Goal: Contribute content: Add original content to the website for others to see

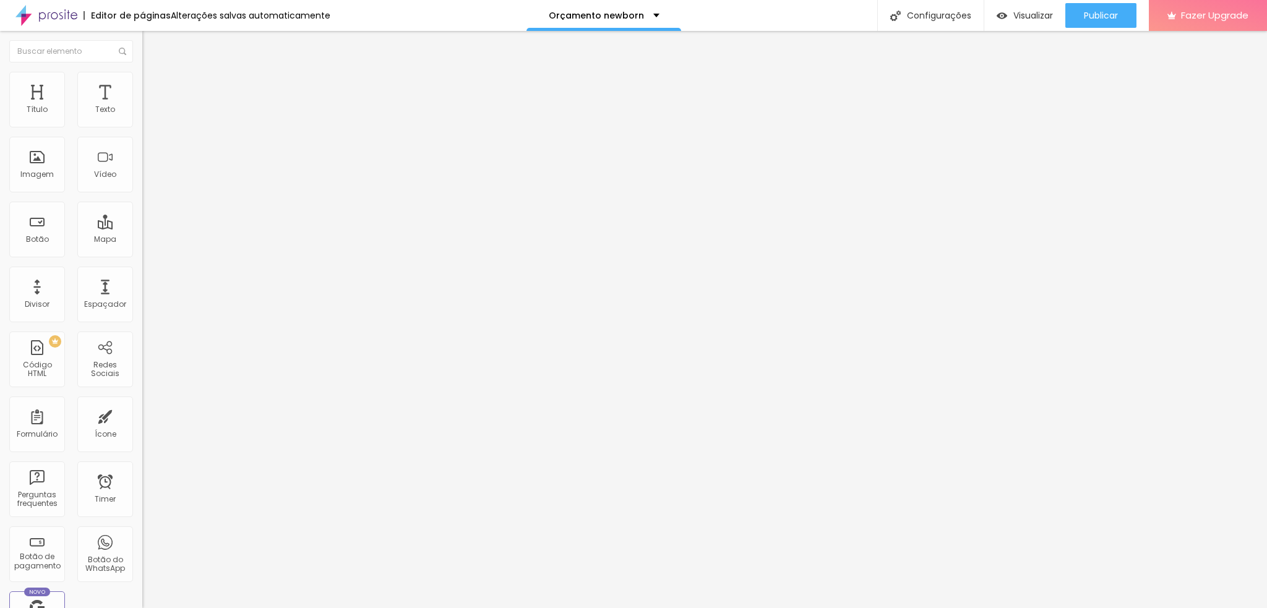
click at [142, 38] on button "Editar Imagem" at bounding box center [213, 45] width 142 height 28
click at [142, 106] on span "Trocar imagem" at bounding box center [175, 101] width 67 height 11
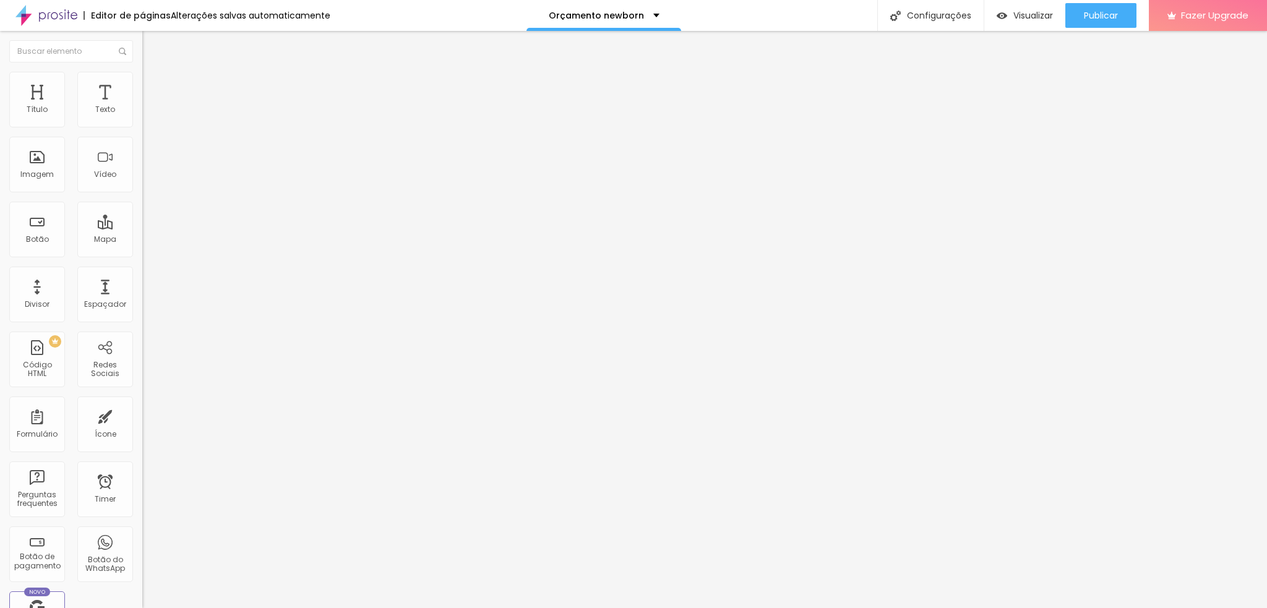
click at [1107, 11] on span "Publicar" at bounding box center [1101, 16] width 34 height 10
click at [1071, 12] on button "Publicar" at bounding box center [1101, 15] width 71 height 25
click at [142, 106] on span "Trocar imagem" at bounding box center [175, 101] width 67 height 11
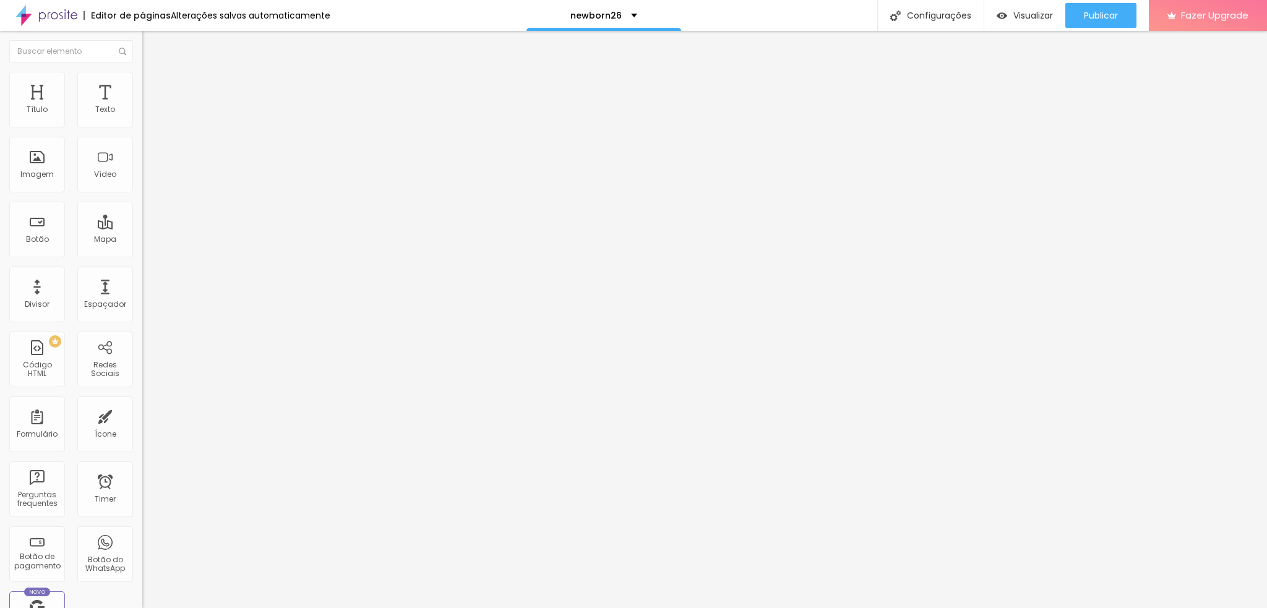
click at [142, 79] on li "Estilo" at bounding box center [213, 78] width 142 height 12
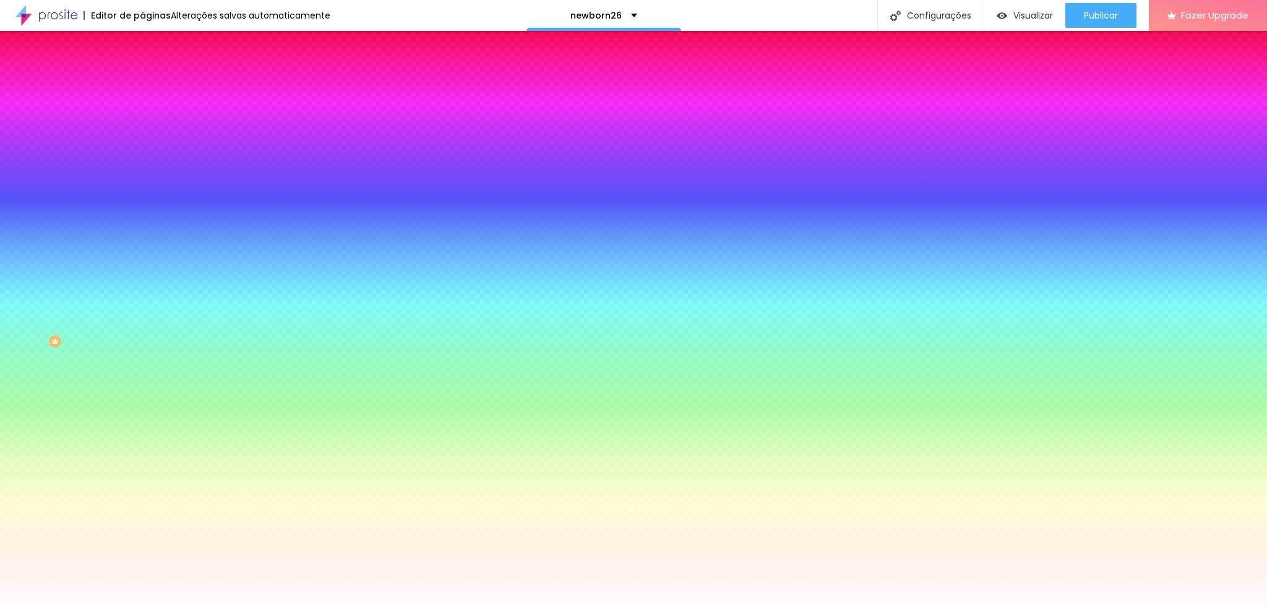
click at [142, 84] on li "Avançado" at bounding box center [213, 90] width 142 height 12
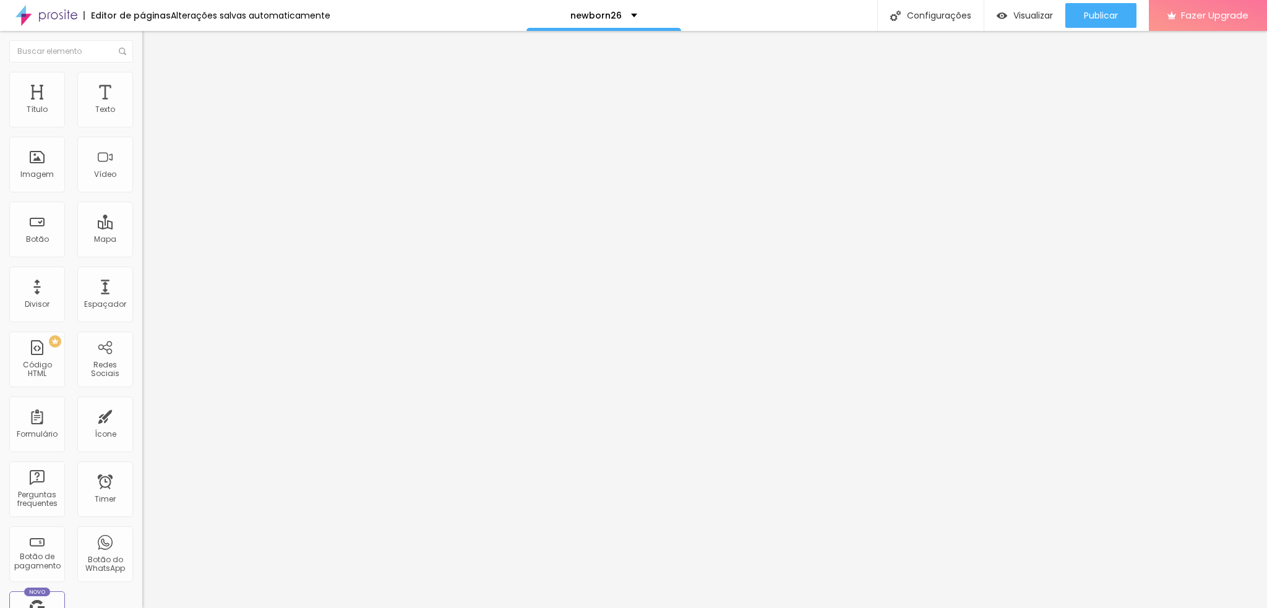
click at [142, 74] on li "Estilo" at bounding box center [213, 78] width 142 height 12
click at [142, 74] on img at bounding box center [147, 77] width 11 height 11
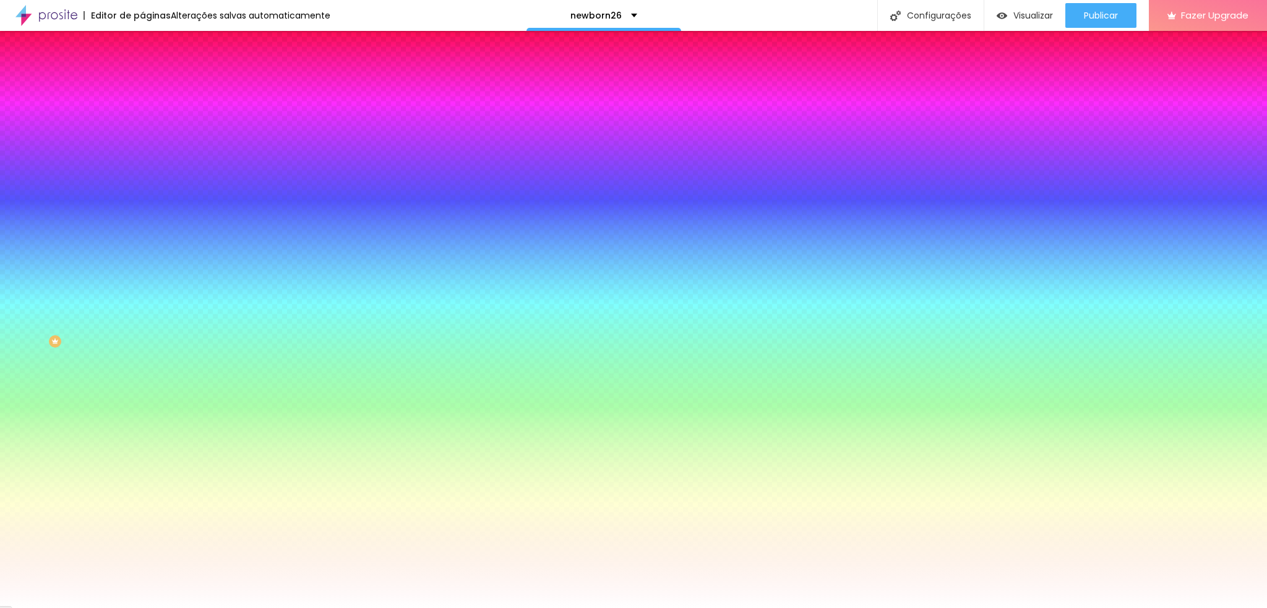
click at [142, 114] on span "Trocar imagem" at bounding box center [175, 108] width 67 height 11
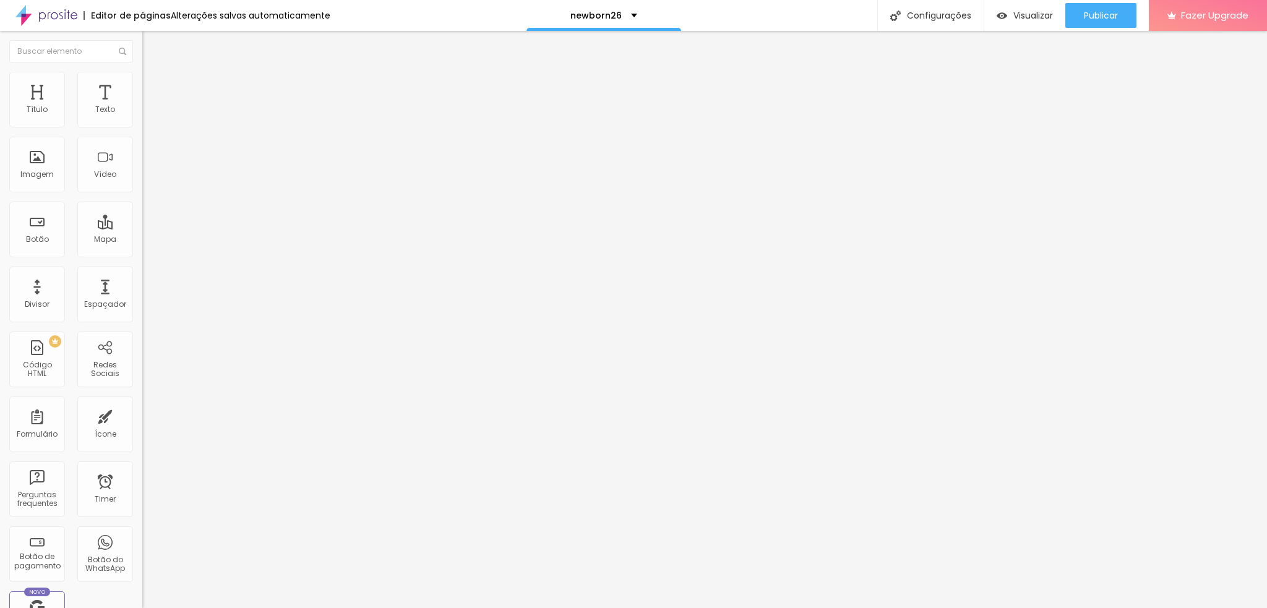
click at [142, 113] on span "Encaixotado" at bounding box center [166, 107] width 48 height 11
click at [142, 132] on span "Completo" at bounding box center [161, 126] width 38 height 11
click at [142, 120] on span "Encaixotado" at bounding box center [166, 115] width 48 height 11
click at [142, 79] on img at bounding box center [147, 77] width 11 height 11
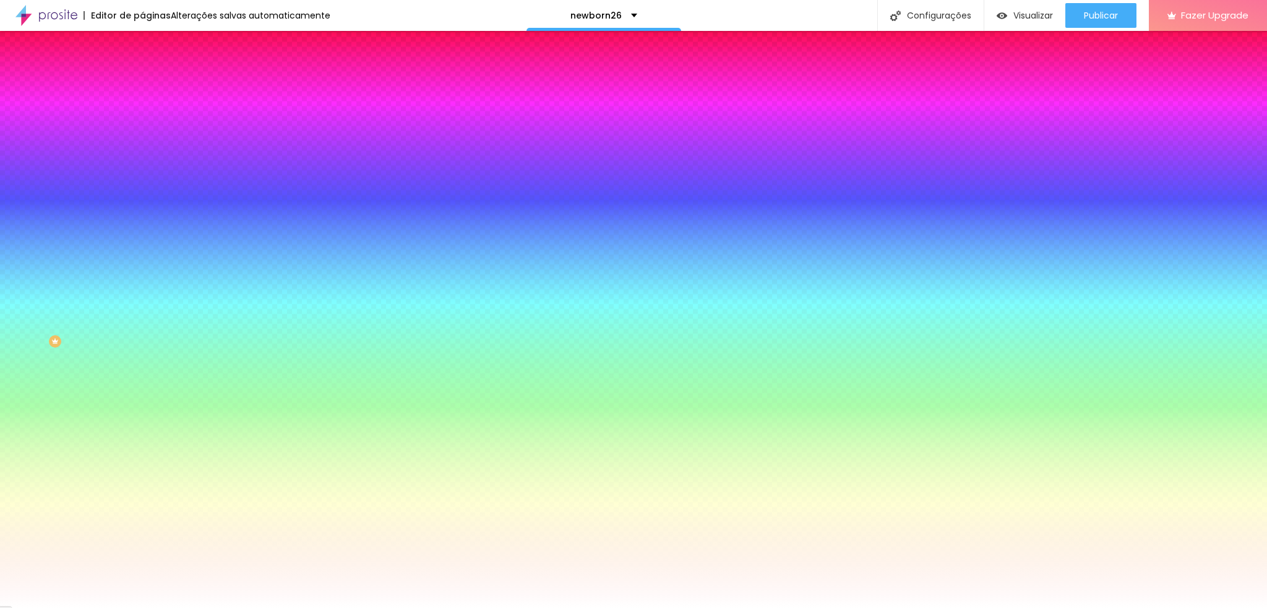
click at [210, 111] on img at bounding box center [213, 107] width 7 height 7
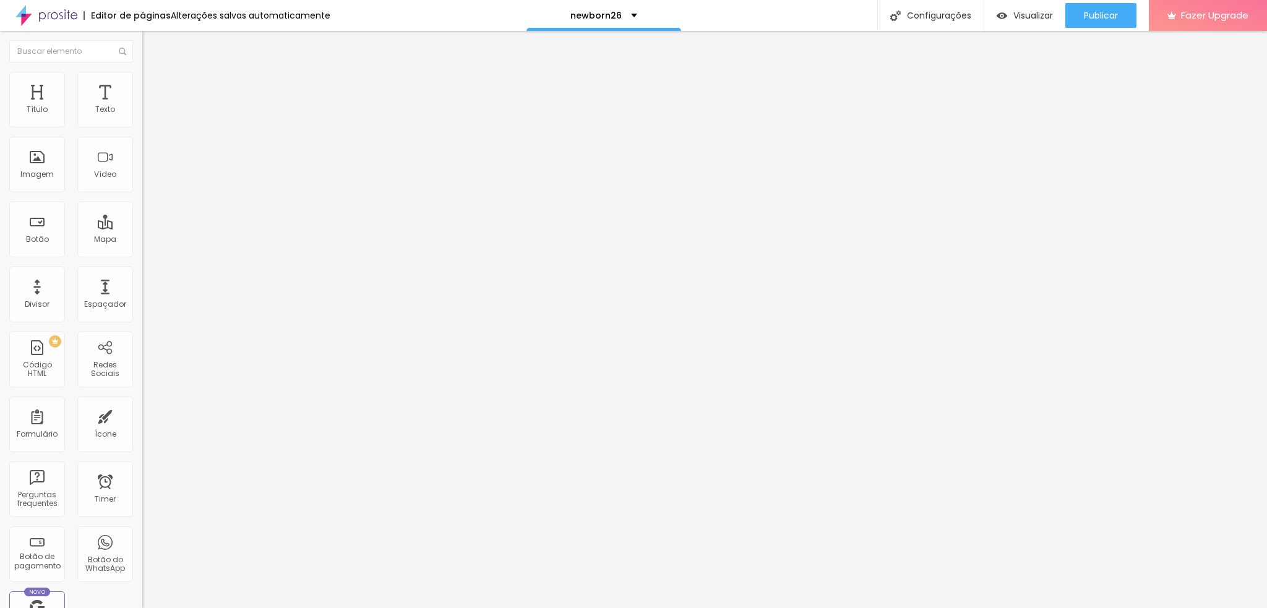
click at [142, 79] on img at bounding box center [147, 77] width 11 height 11
